Goal: Communication & Community: Ask a question

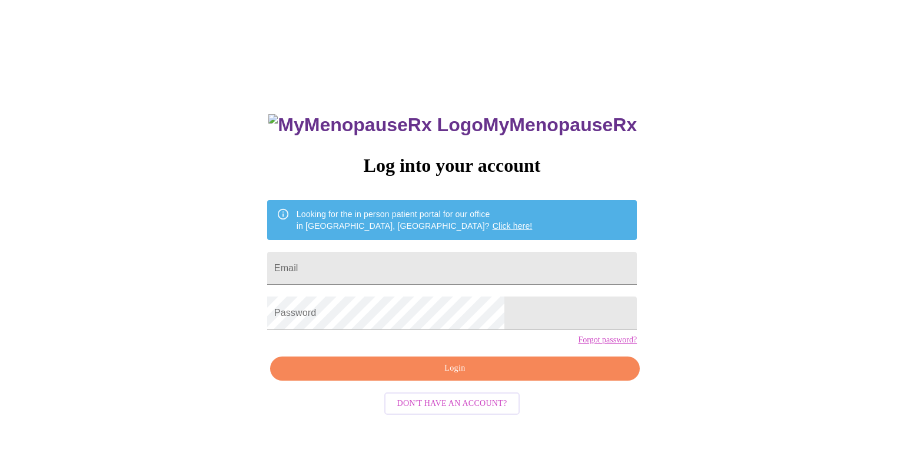
scroll to position [12, 0]
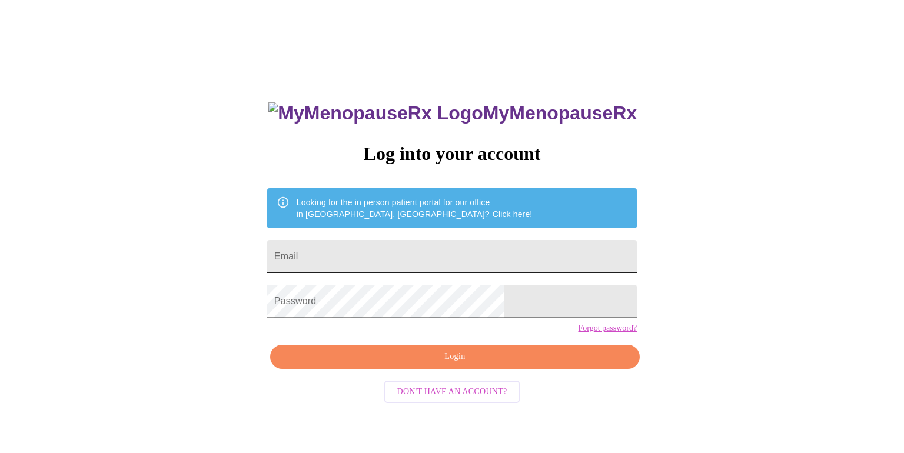
click at [366, 254] on input "Email" at bounding box center [451, 256] width 369 height 33
type input "[EMAIL_ADDRESS][DOMAIN_NAME]"
click at [448, 364] on span "Login" at bounding box center [455, 356] width 342 height 15
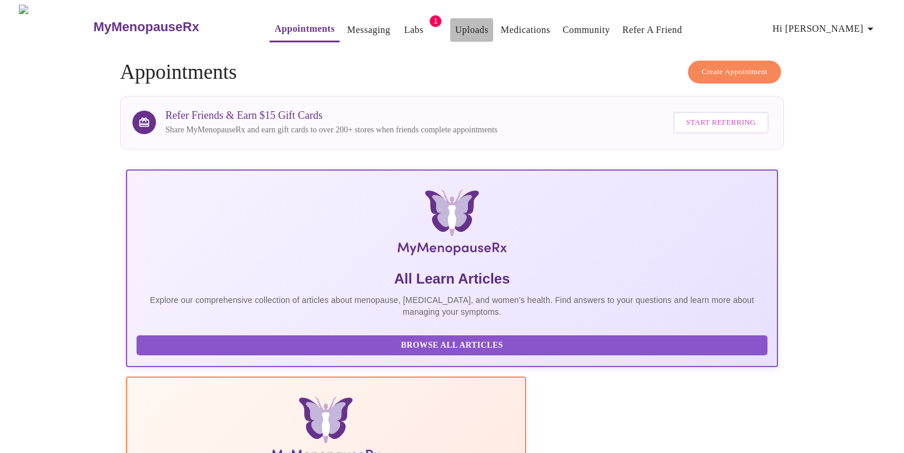
click at [455, 27] on link "Uploads" at bounding box center [472, 30] width 34 height 16
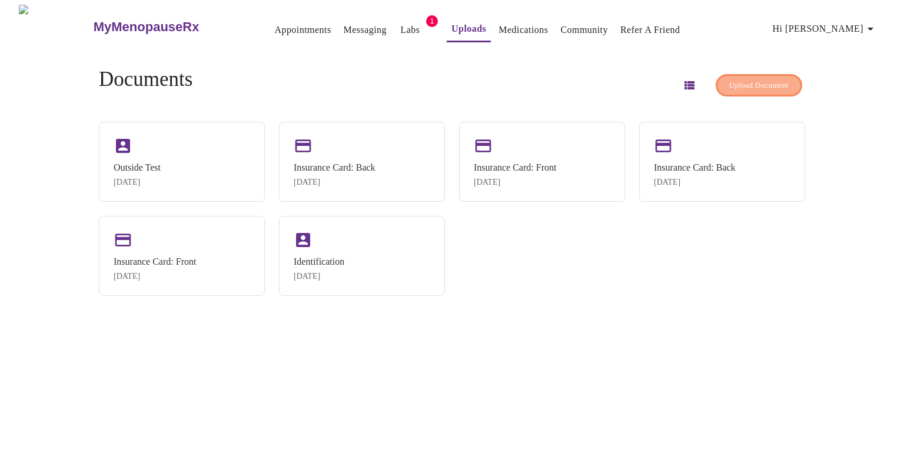
click at [729, 80] on span "Upload Document" at bounding box center [758, 86] width 59 height 14
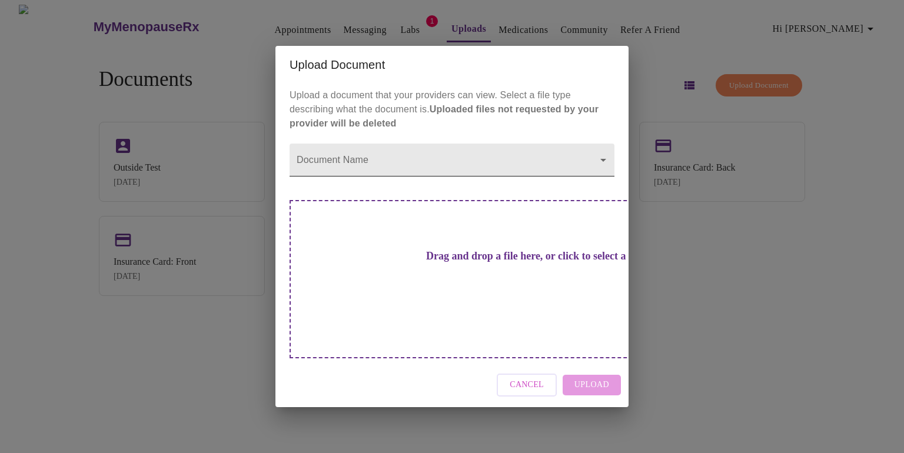
click at [498, 186] on body "MyMenopauseRx Appointments Messaging Labs 1 Uploads Medications Community Refer…" at bounding box center [452, 231] width 894 height 453
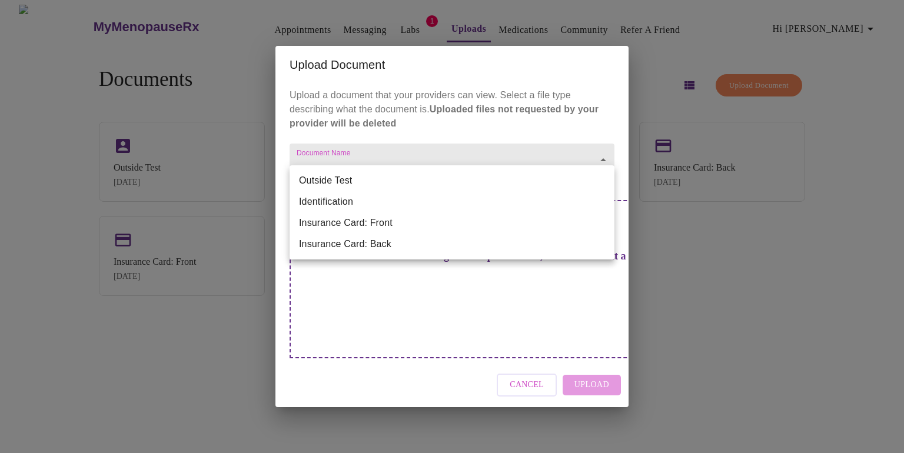
click at [495, 180] on li "Outside Test" at bounding box center [451, 180] width 325 height 21
type input "Outside Test"
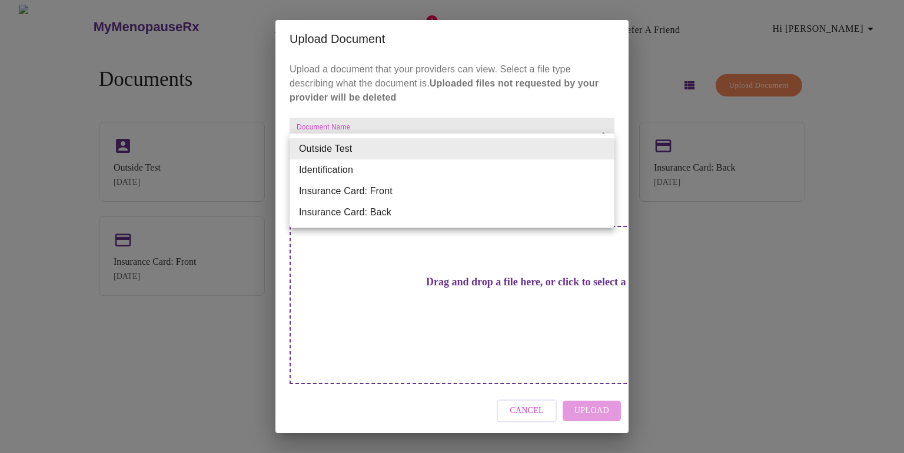
click at [504, 147] on body "MyMenopauseRx Appointments Messaging Labs 1 Uploads Medications Community Refer…" at bounding box center [452, 231] width 894 height 453
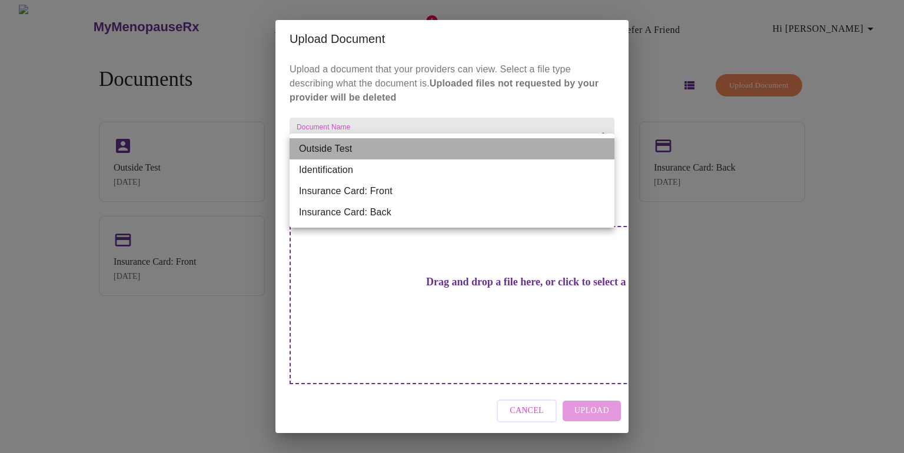
click at [504, 147] on li "Outside Test" at bounding box center [451, 148] width 325 height 21
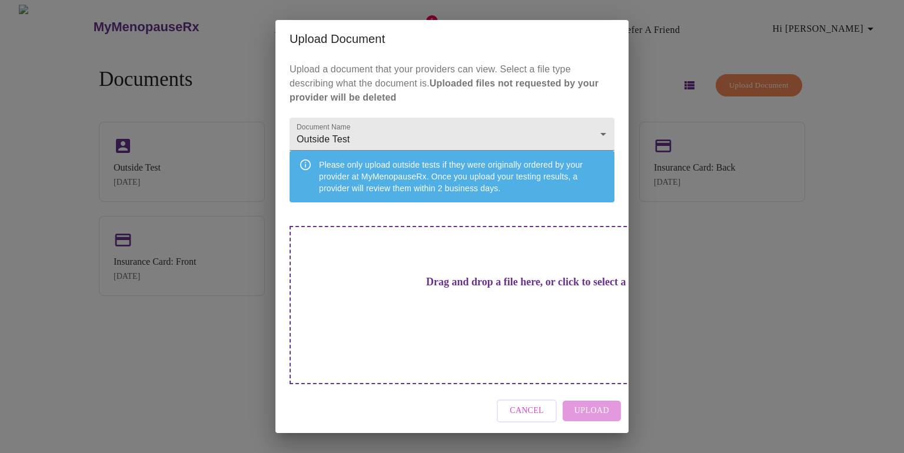
click at [516, 288] on h3 "Drag and drop a file here, or click to select a file" at bounding box center [534, 282] width 325 height 12
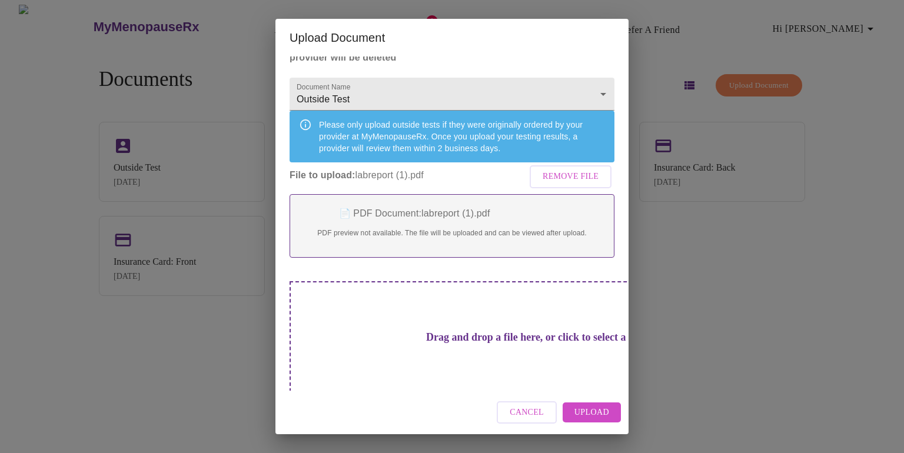
scroll to position [64, 0]
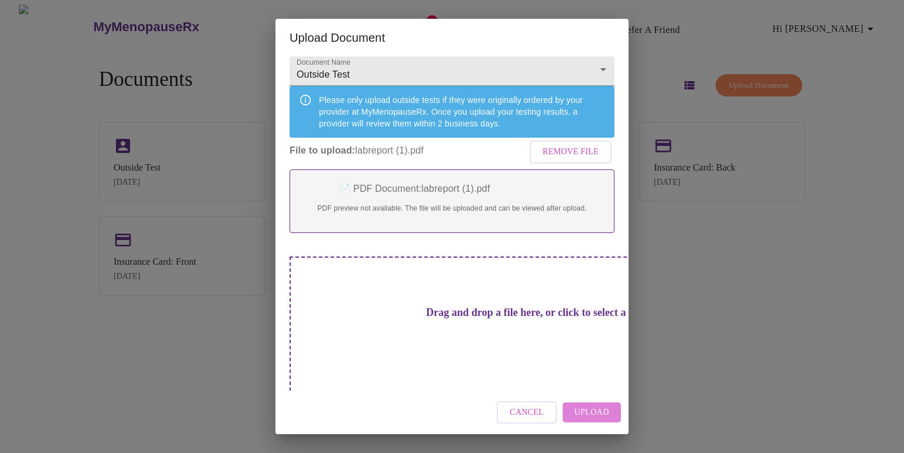
click at [588, 414] on span "Upload" at bounding box center [591, 412] width 35 height 15
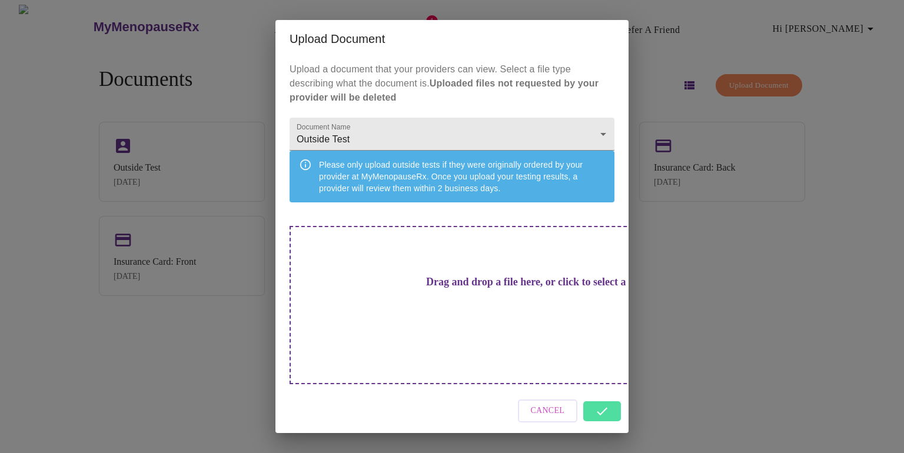
scroll to position [0, 0]
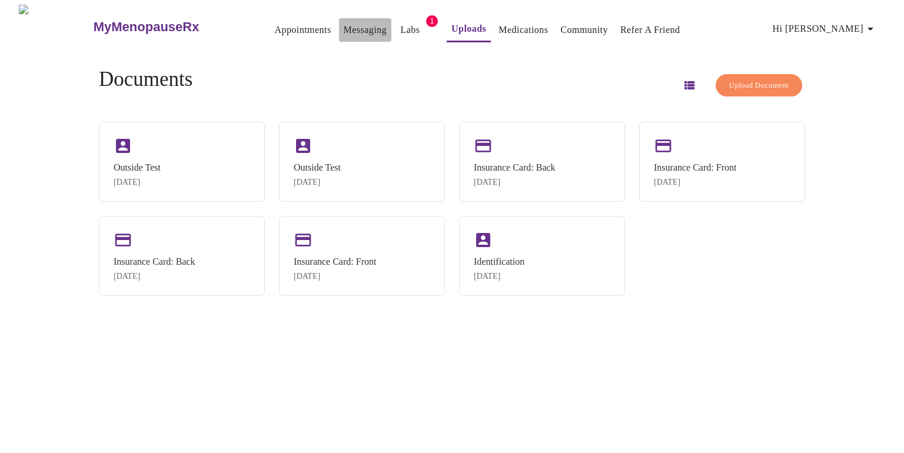
click at [344, 26] on link "Messaging" at bounding box center [365, 30] width 43 height 16
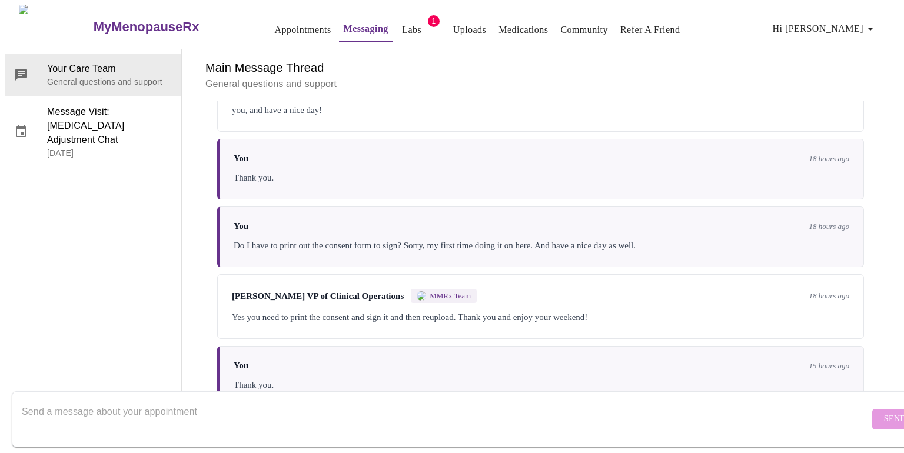
scroll to position [4102, 0]
click at [359, 405] on textarea "Send a message about your appointment" at bounding box center [445, 419] width 847 height 38
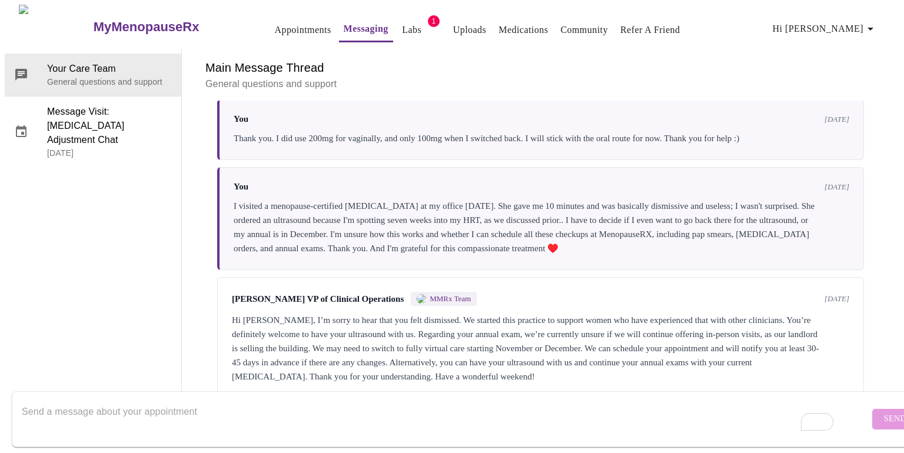
scroll to position [1056, 0]
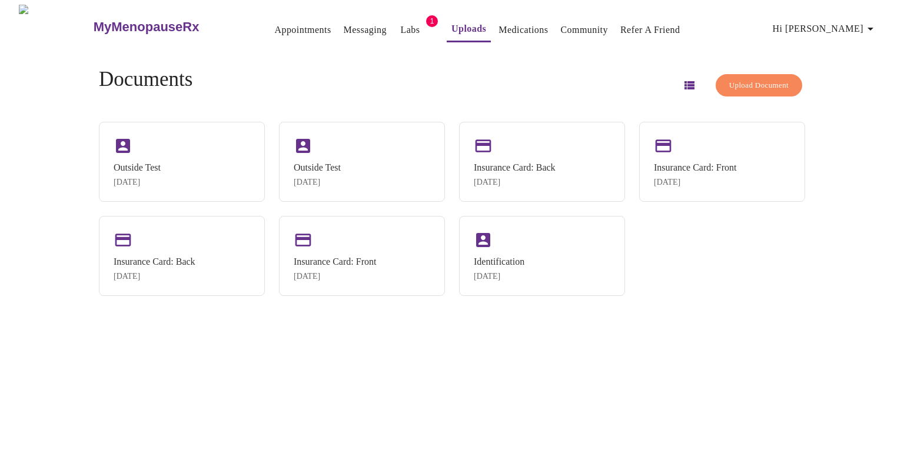
click at [274, 25] on link "Appointments" at bounding box center [302, 30] width 56 height 16
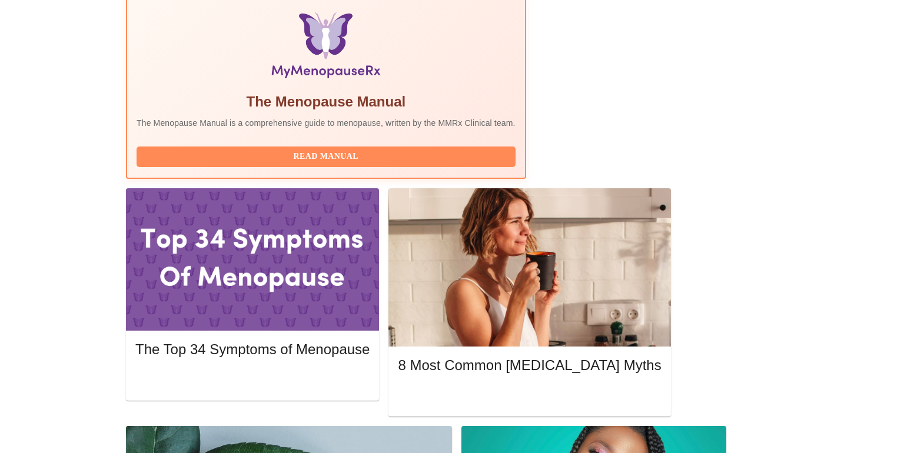
scroll to position [383, 0]
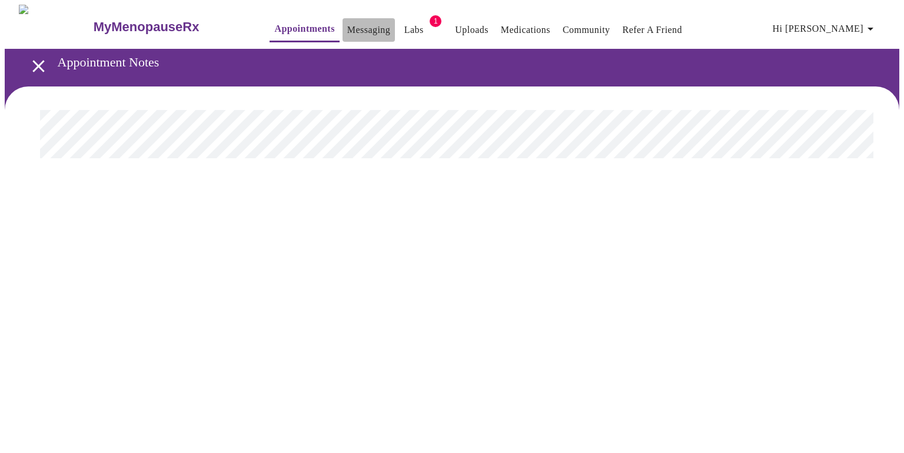
click at [347, 25] on link "Messaging" at bounding box center [368, 30] width 43 height 16
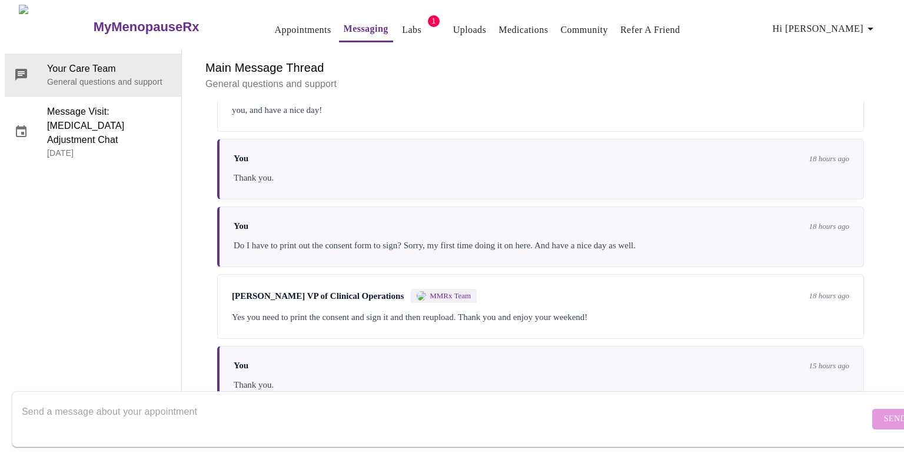
scroll to position [4102, 0]
click at [376, 420] on textarea "Send a message about your appointment" at bounding box center [445, 419] width 847 height 38
click at [22, 402] on textarea "The CMP is not downloadable from my Gyno, I can ask them if they can email me. …" at bounding box center [445, 419] width 847 height 38
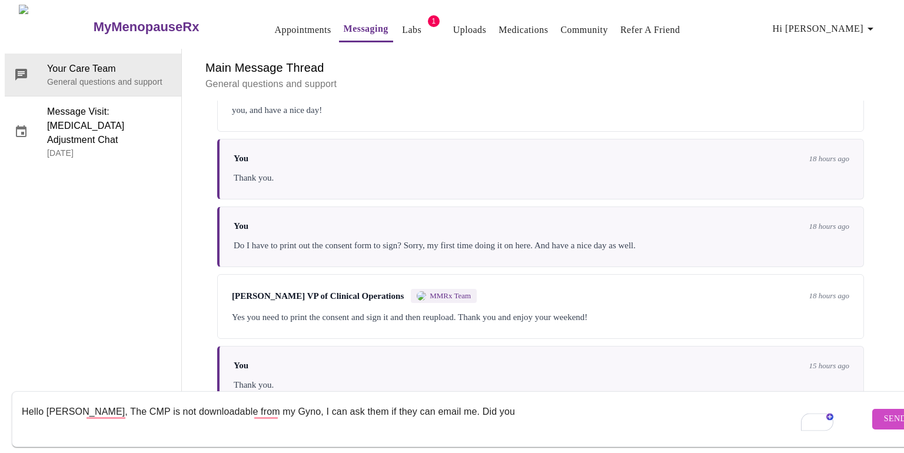
click at [508, 400] on textarea "Hello [PERSON_NAME], The CMP is not downloadable from my Gyno, I can ask them i…" at bounding box center [445, 419] width 847 height 38
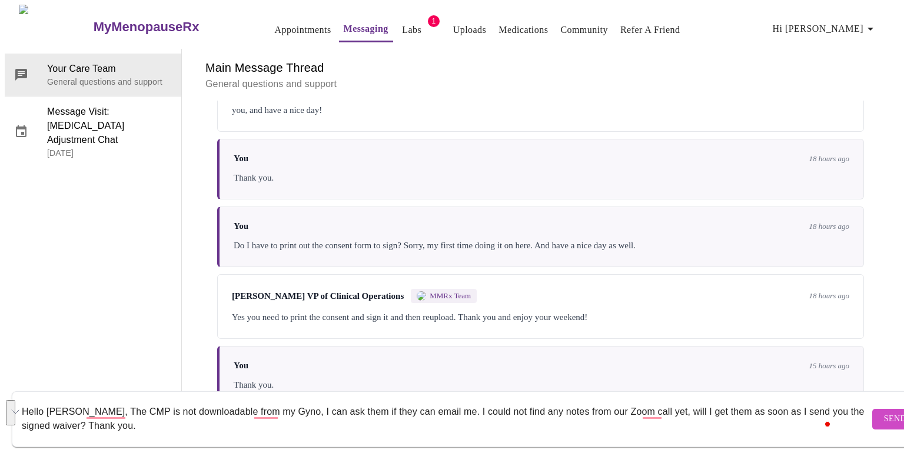
drag, startPoint x: 144, startPoint y: 416, endPoint x: 12, endPoint y: 381, distance: 136.6
click at [12, 391] on form "Hello [PERSON_NAME], The CMP is not downloadable from my Gyno, I can ask them i…" at bounding box center [469, 419] width 914 height 56
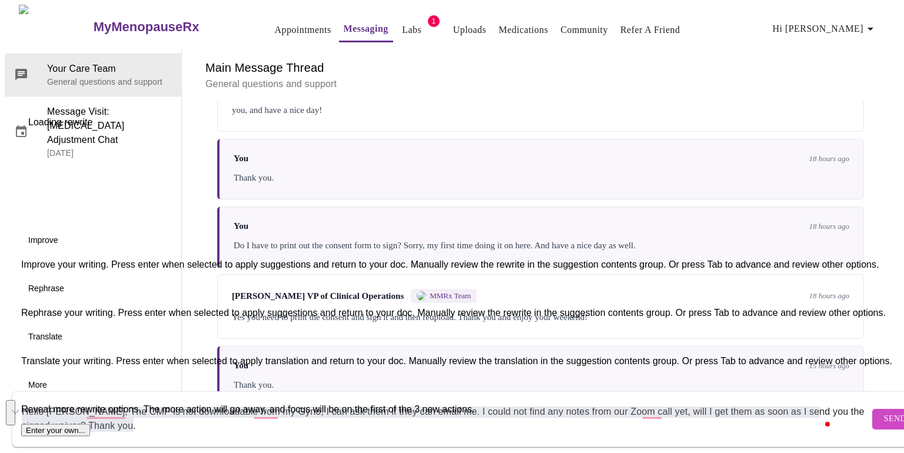
click at [13, 409] on button "See rewrite suggestions" at bounding box center [10, 412] width 9 height 25
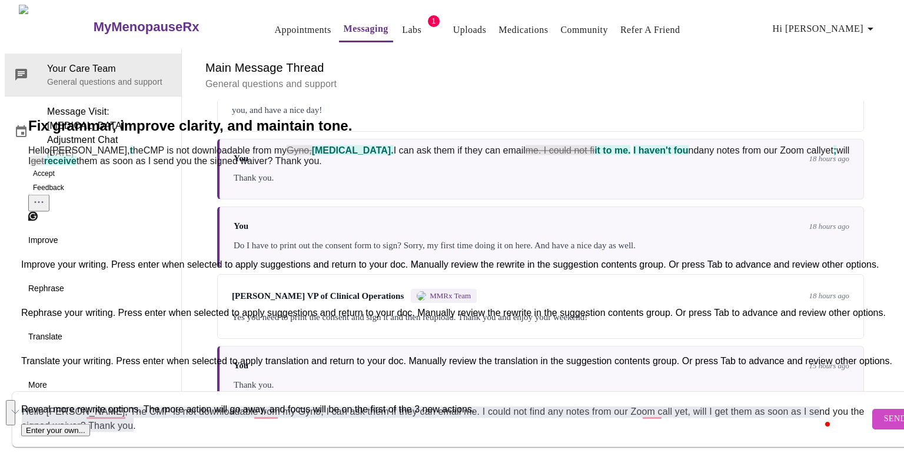
click at [47, 181] on button "Accept" at bounding box center [43, 173] width 31 height 14
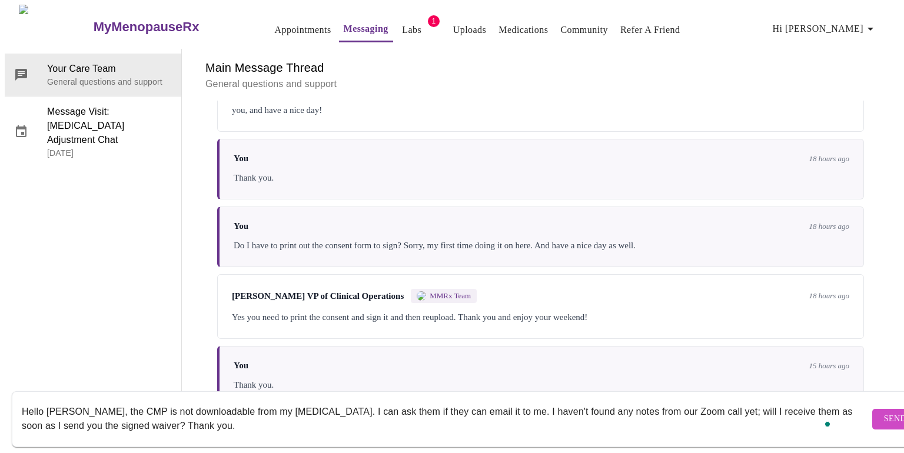
type textarea "Hello [PERSON_NAME], the CMP is not downloadable from my [MEDICAL_DATA]. I can …"
click at [884, 412] on span "Send" at bounding box center [895, 419] width 22 height 15
